Goal: Transaction & Acquisition: Purchase product/service

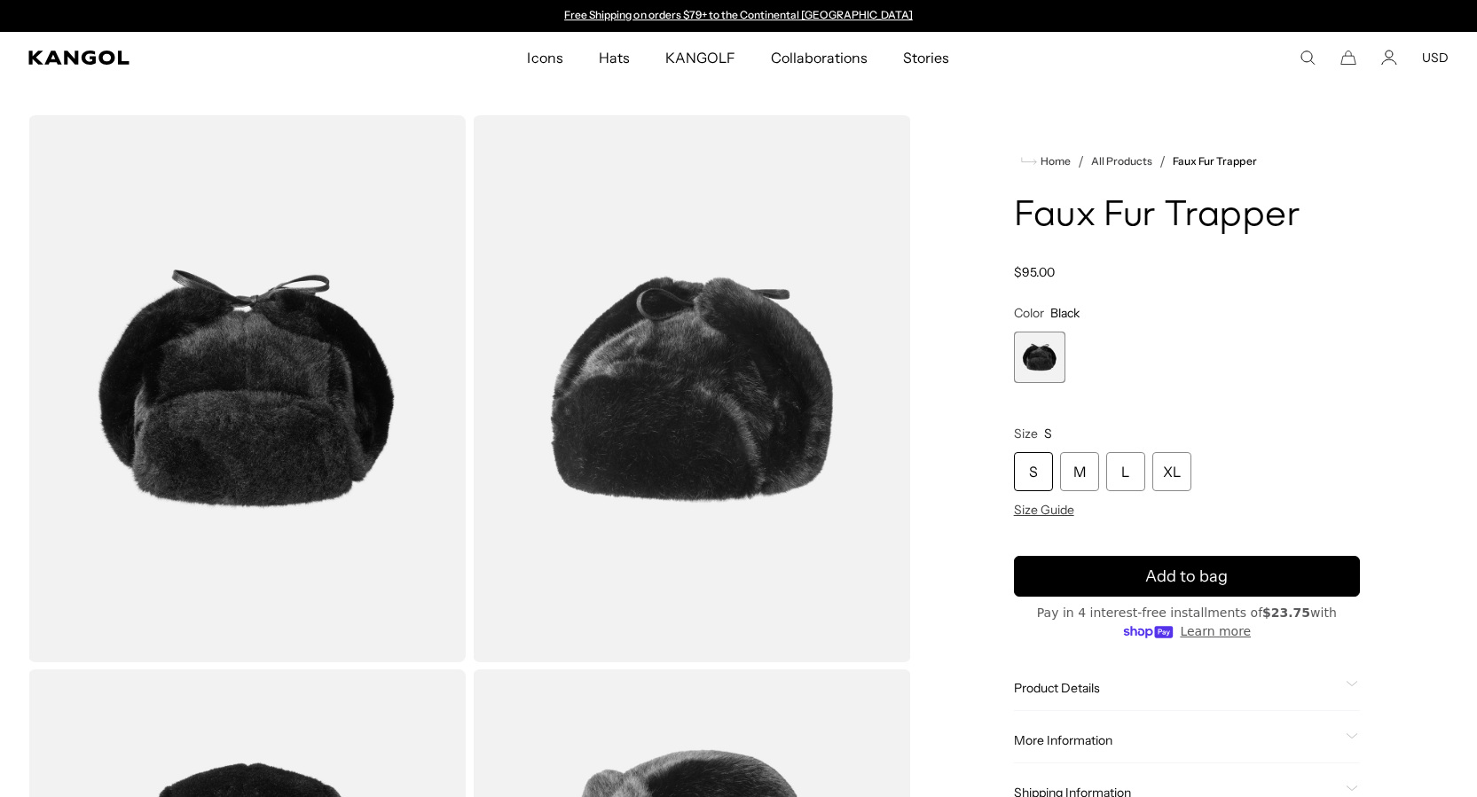
click at [350, 314] on img "Gallery Viewer" at bounding box center [246, 388] width 437 height 547
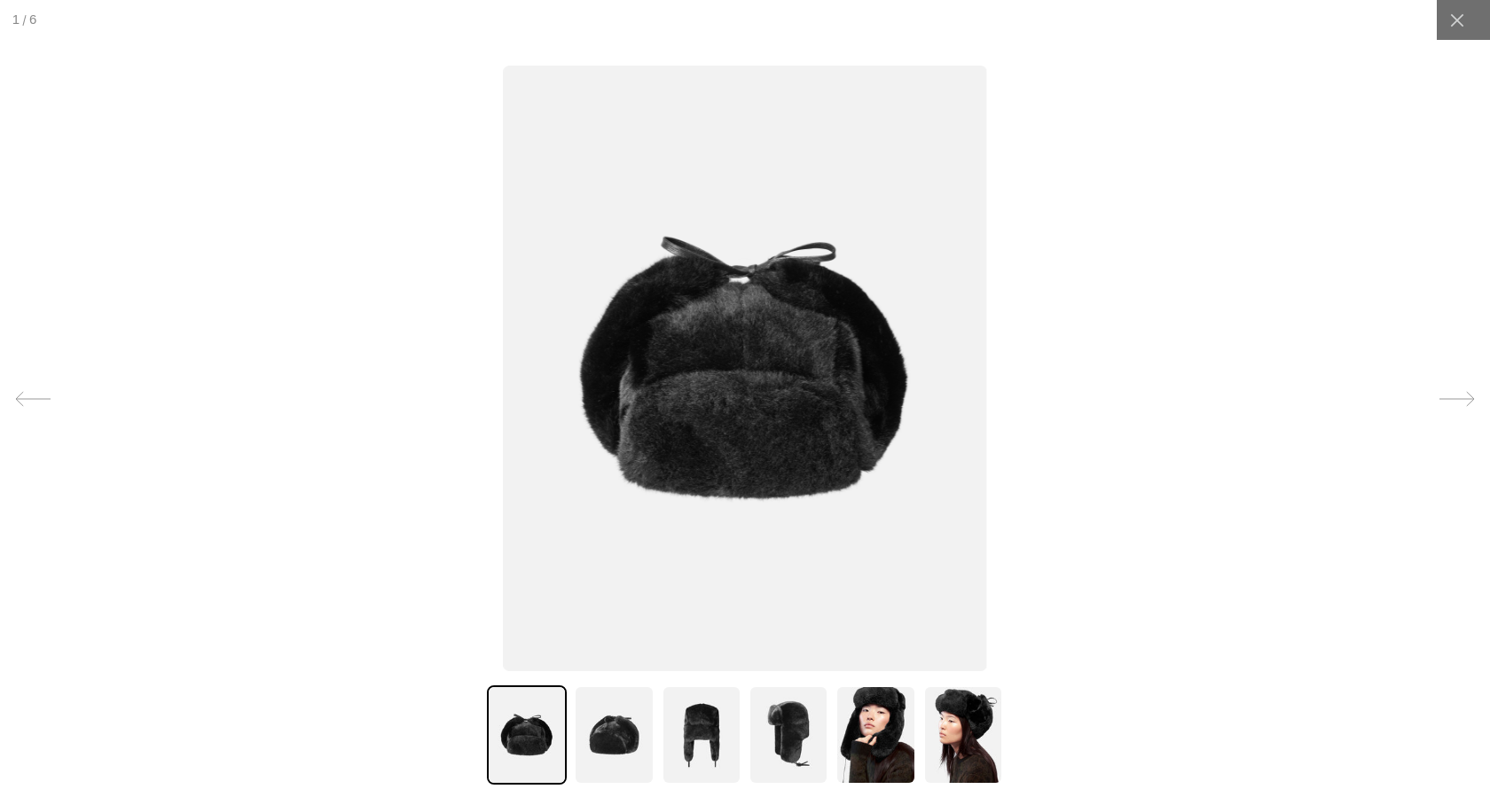
click at [860, 321] on img at bounding box center [744, 369] width 483 height 606
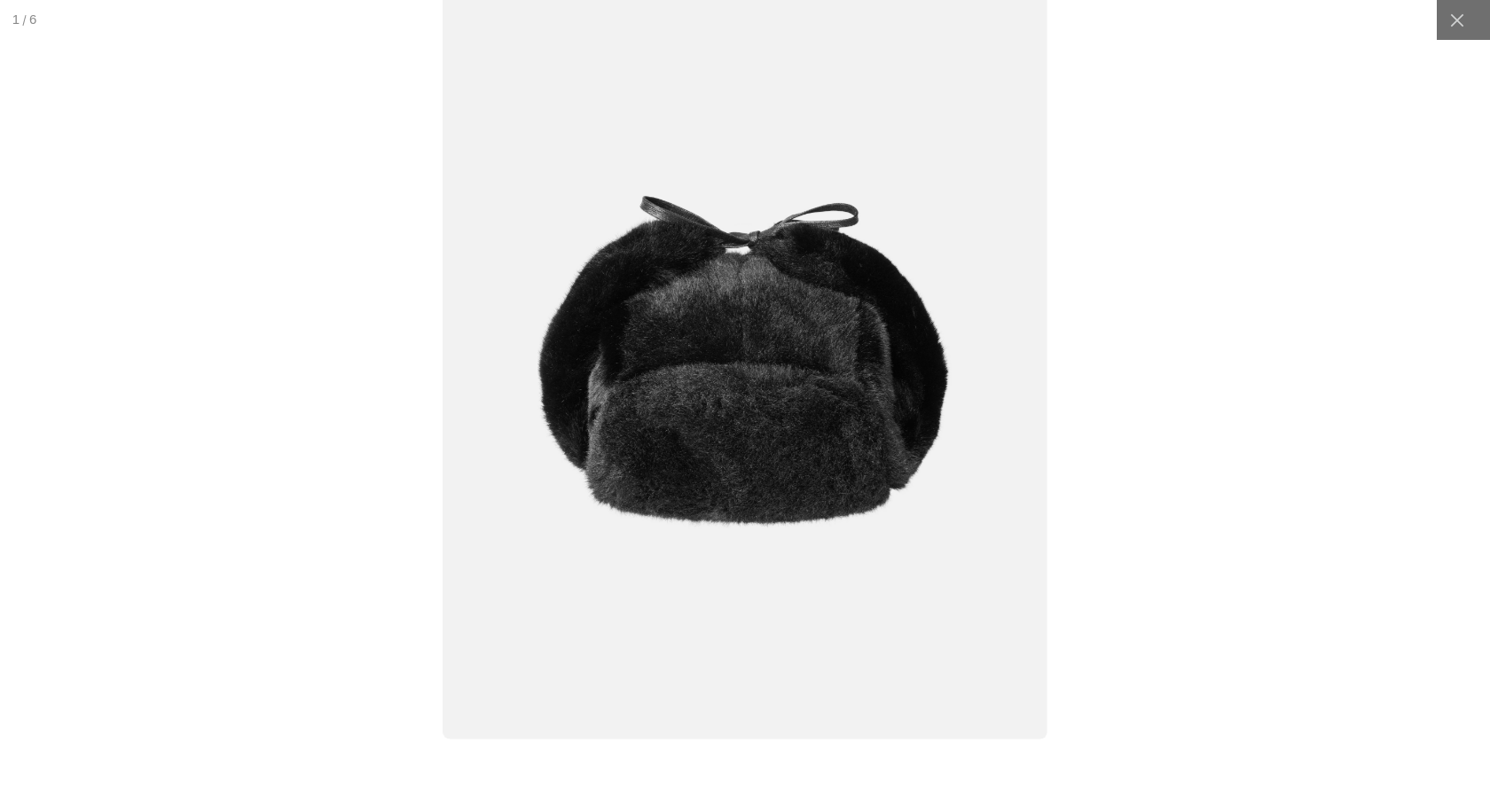
click at [1139, 325] on div at bounding box center [745, 399] width 1862 height 997
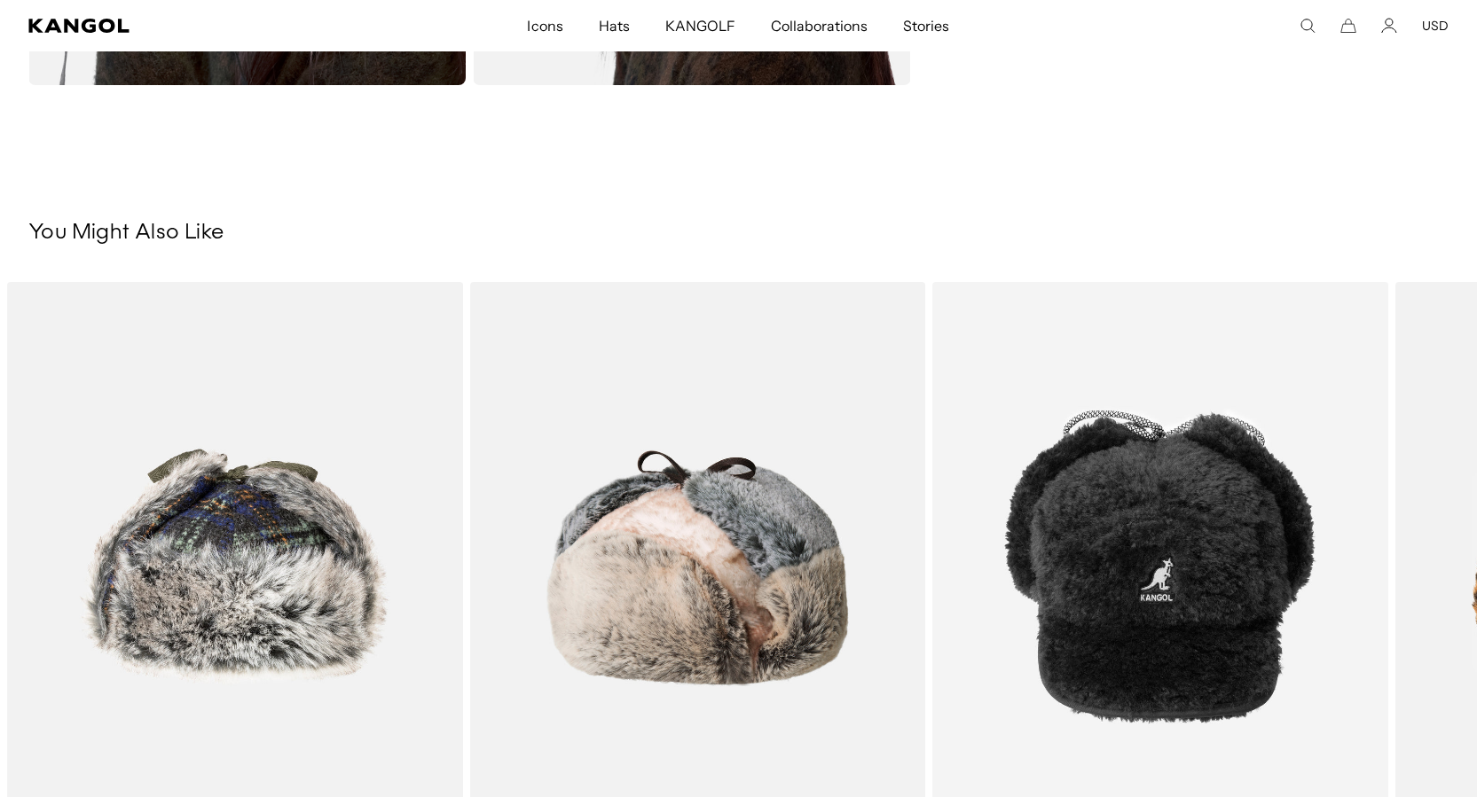
scroll to position [1951, 0]
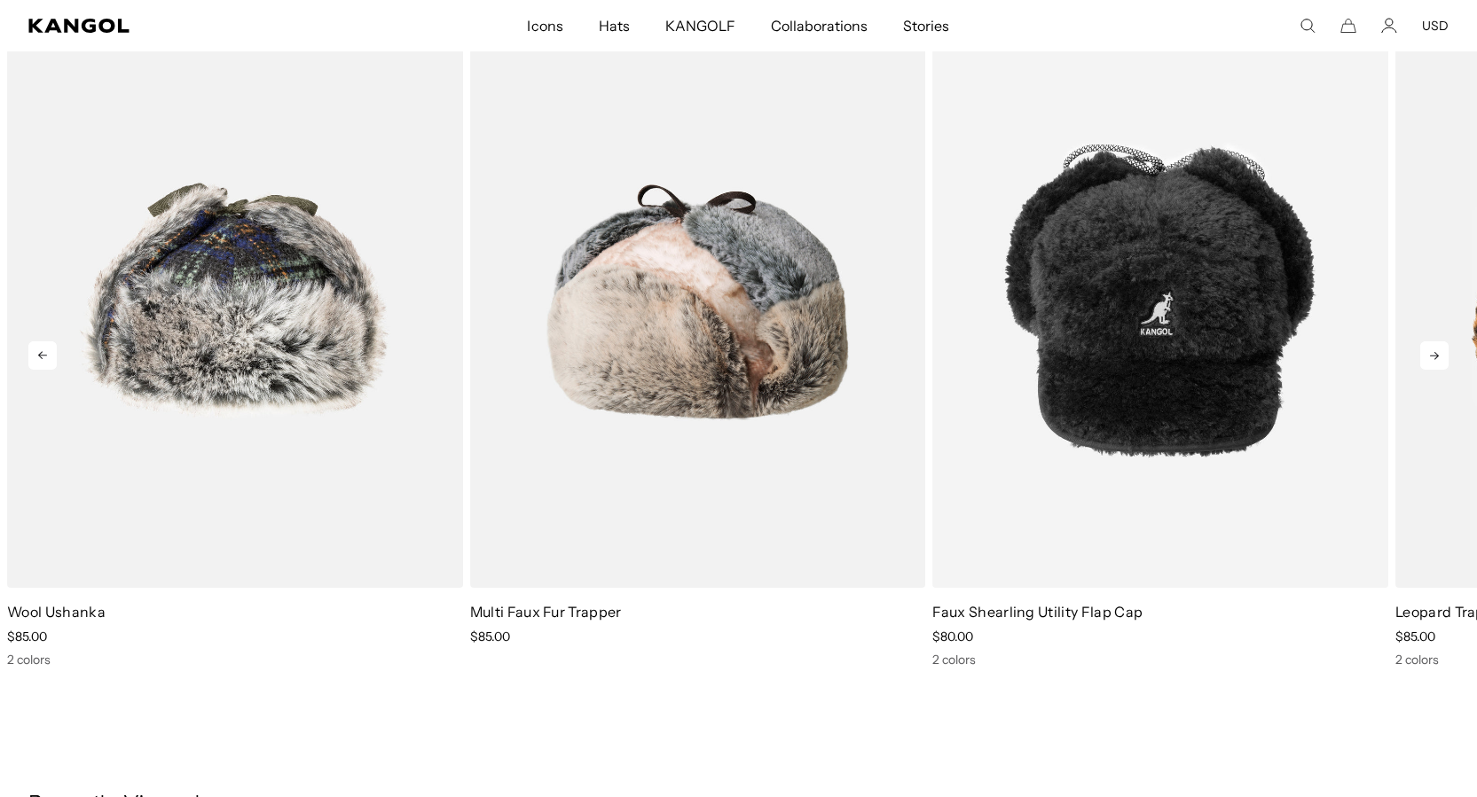
click at [1430, 356] on icon at bounding box center [1434, 356] width 9 height 8
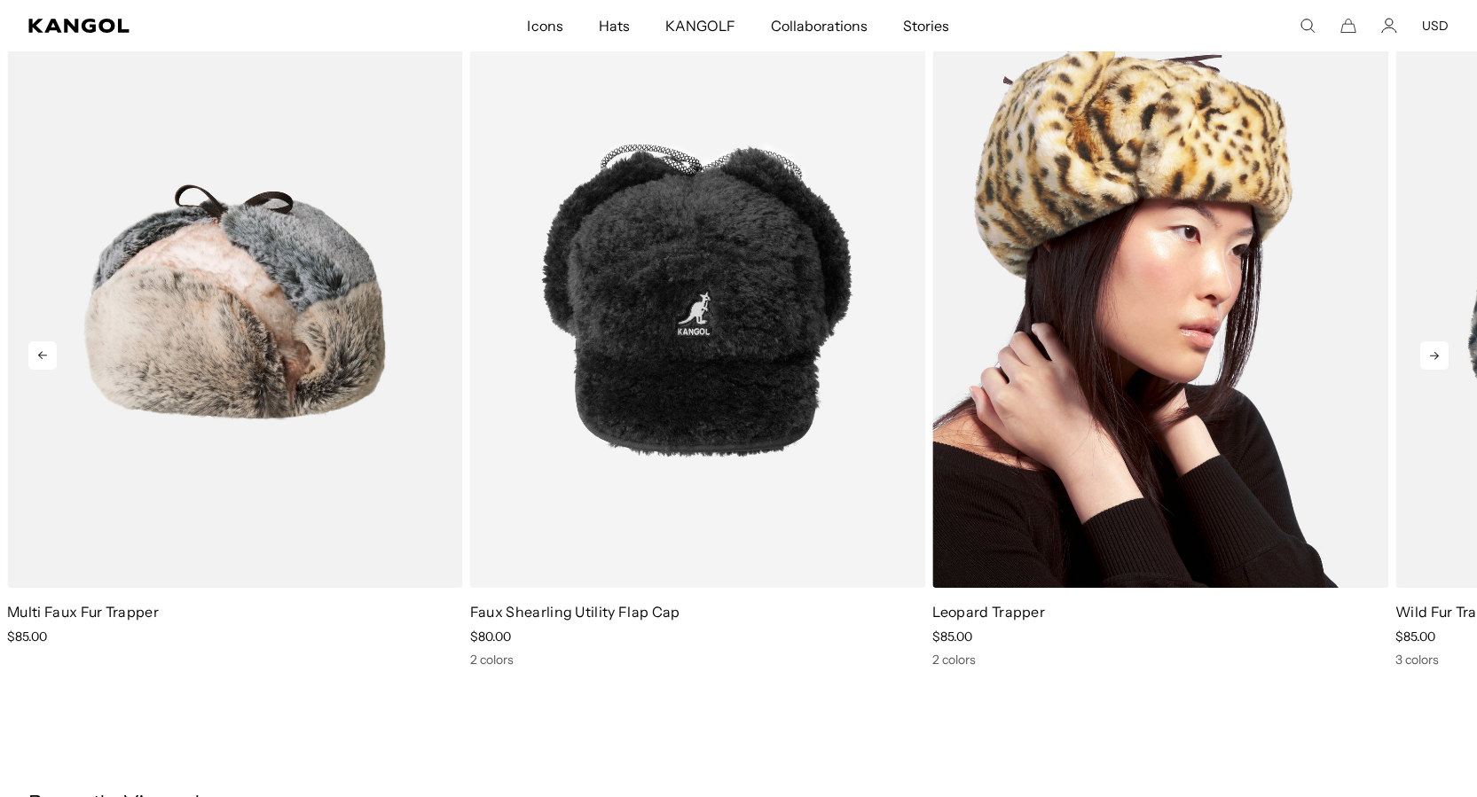
drag, startPoint x: 1430, startPoint y: 356, endPoint x: 1193, endPoint y: 345, distance: 237.9
click at [1208, 349] on div "Previous Next Sale Price $85.00 Sale Price" at bounding box center [738, 342] width 1477 height 652
click at [1132, 334] on img "4 of 5" at bounding box center [1160, 302] width 456 height 572
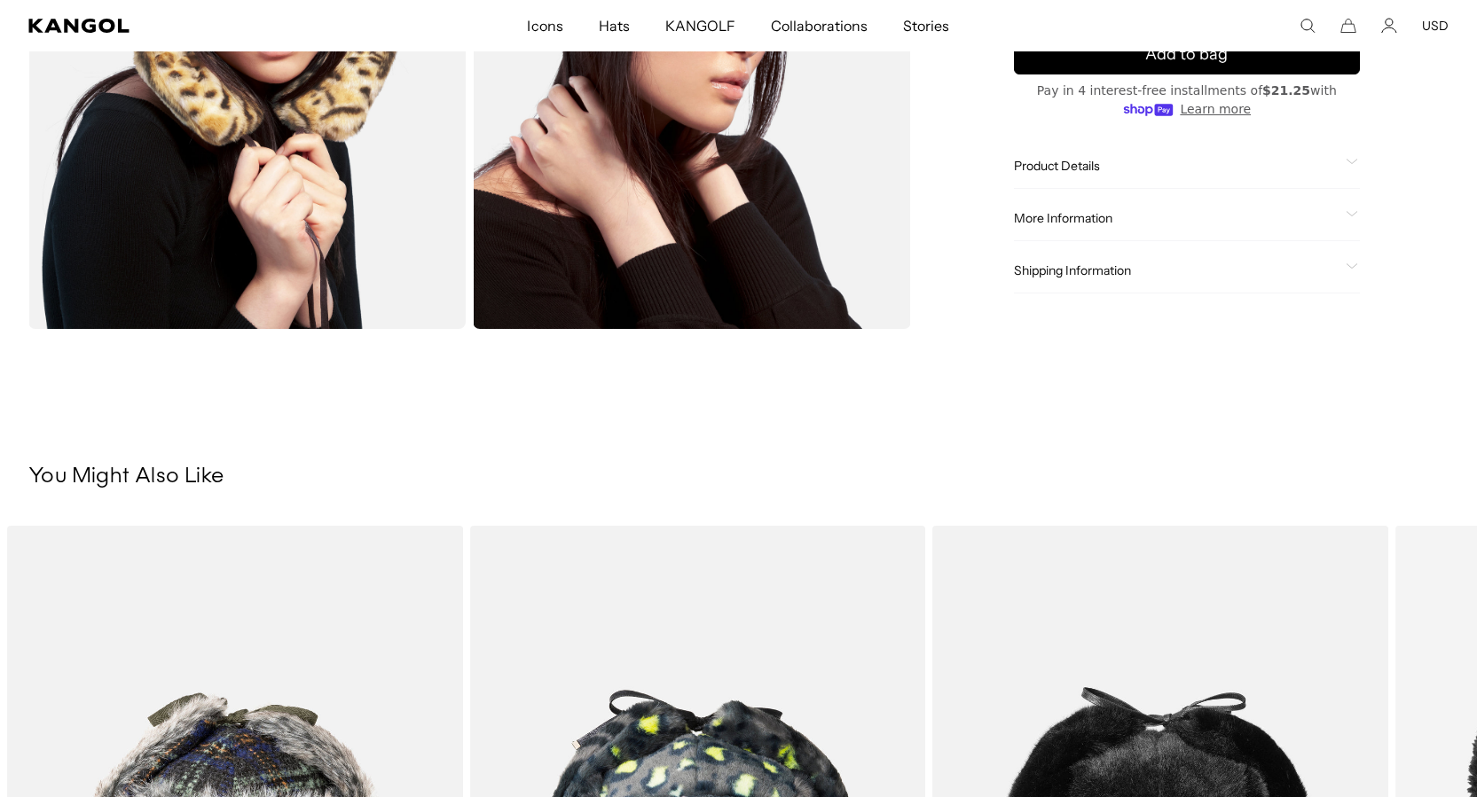
scroll to position [1330, 0]
